Goal: Task Accomplishment & Management: Manage account settings

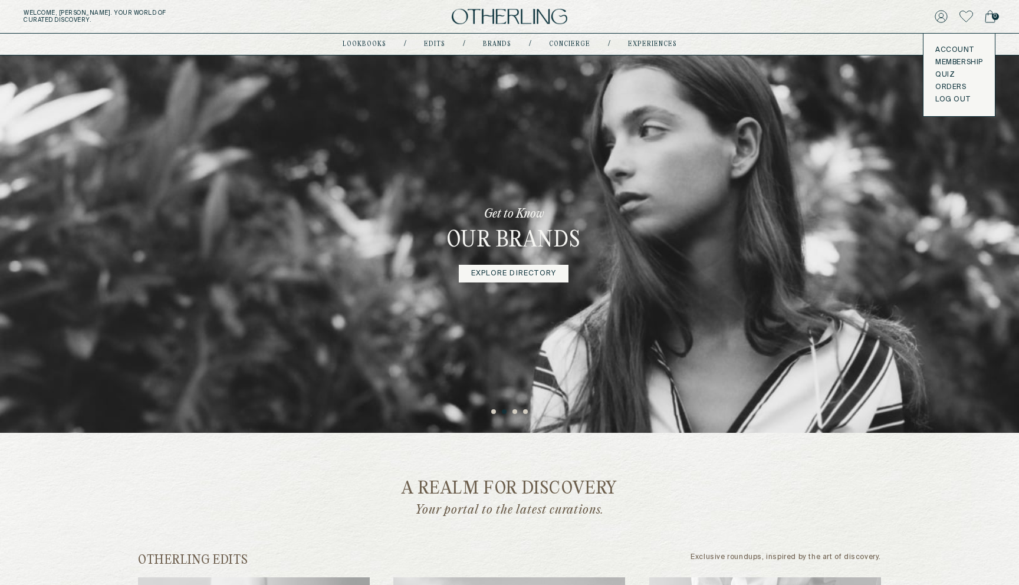
click at [538, 98] on button "LOG OUT" at bounding box center [952, 99] width 35 height 9
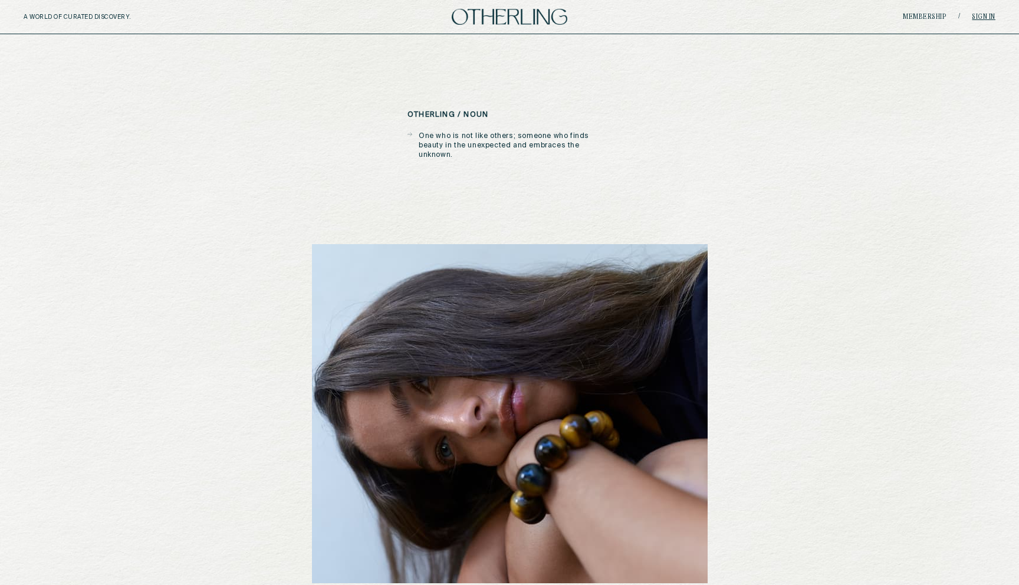
click at [538, 18] on link "Sign in" at bounding box center [984, 17] width 24 height 7
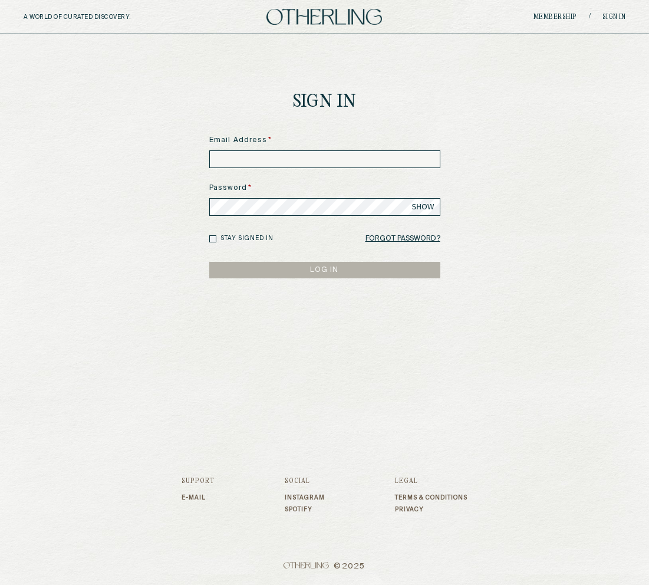
click at [327, 159] on input at bounding box center [324, 159] width 231 height 18
type input "**********"
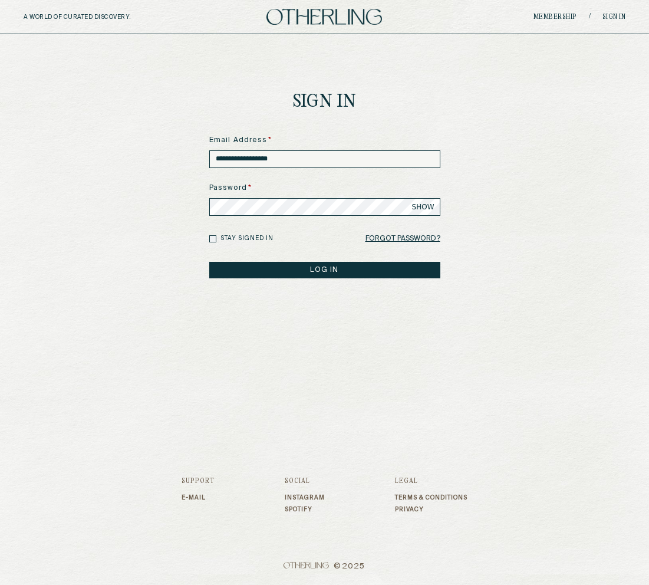
click at [315, 265] on button "LOG IN" at bounding box center [324, 270] width 231 height 17
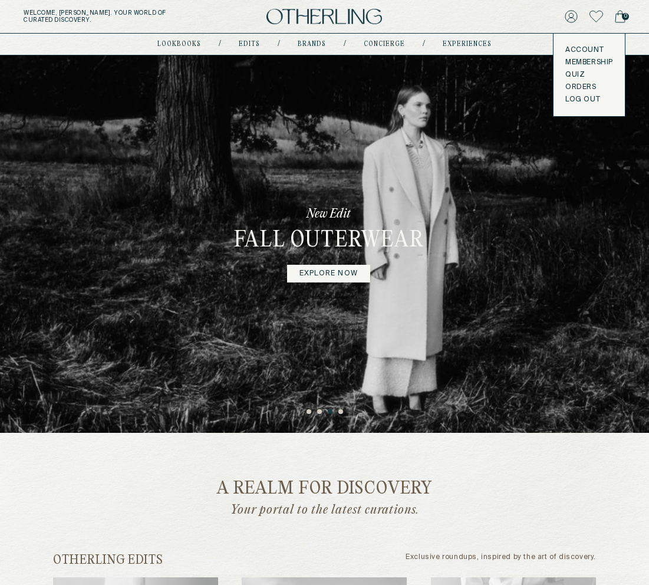
click at [538, 99] on button "LOG OUT" at bounding box center [582, 99] width 35 height 9
